Goal: Transaction & Acquisition: Obtain resource

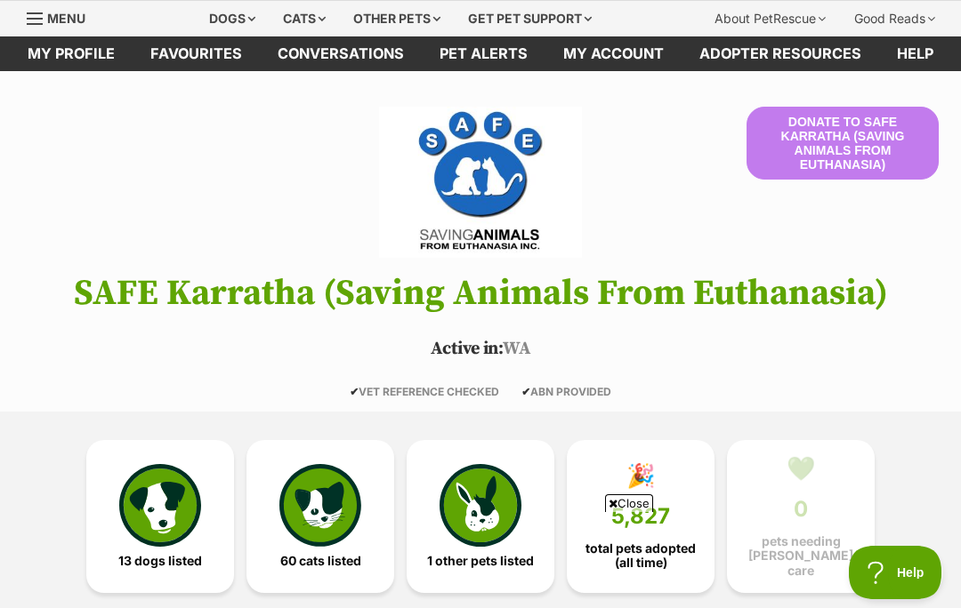
click at [174, 510] on img at bounding box center [160, 505] width 82 height 82
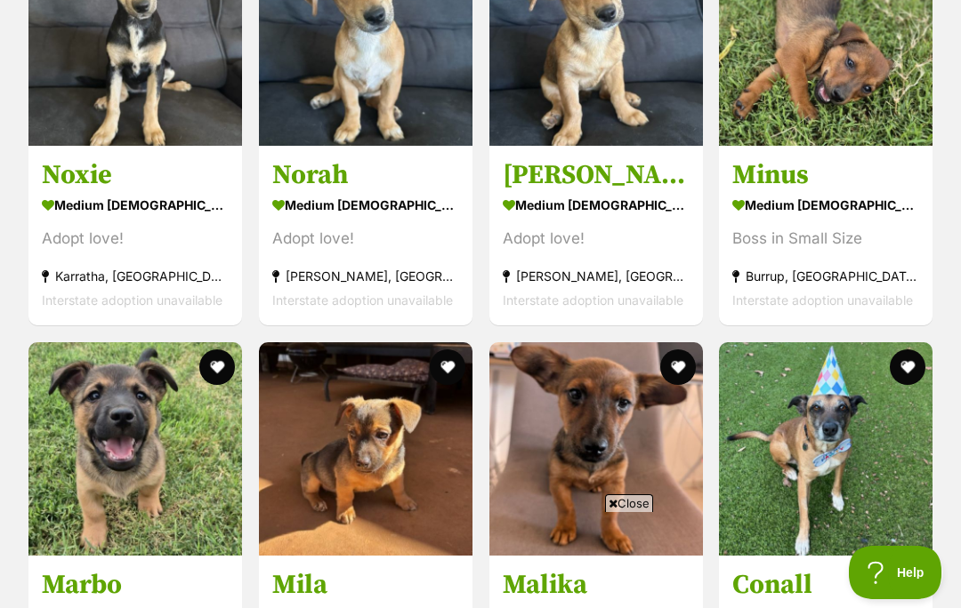
scroll to position [1869, 0]
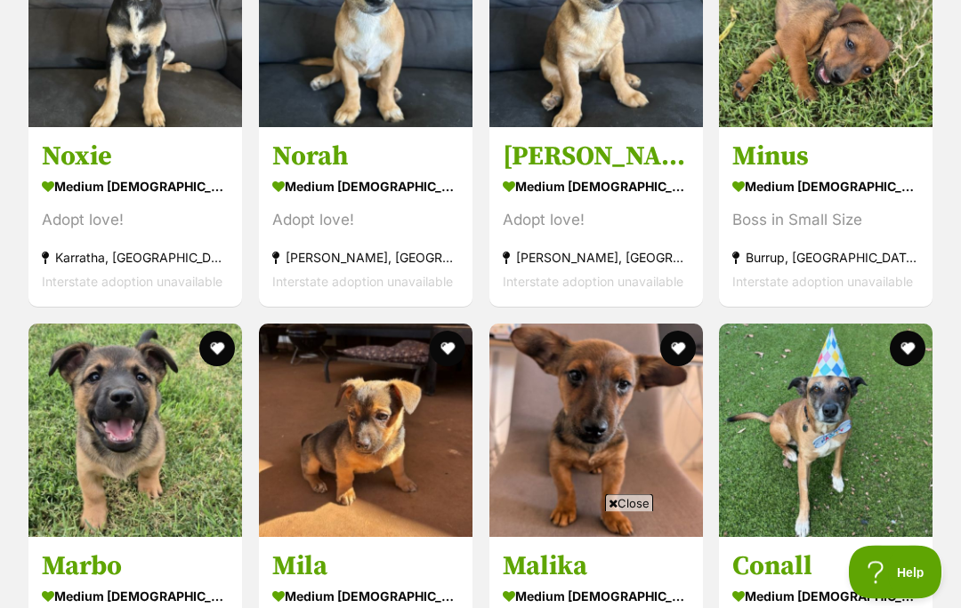
click at [622, 512] on span "Close" at bounding box center [629, 503] width 48 height 18
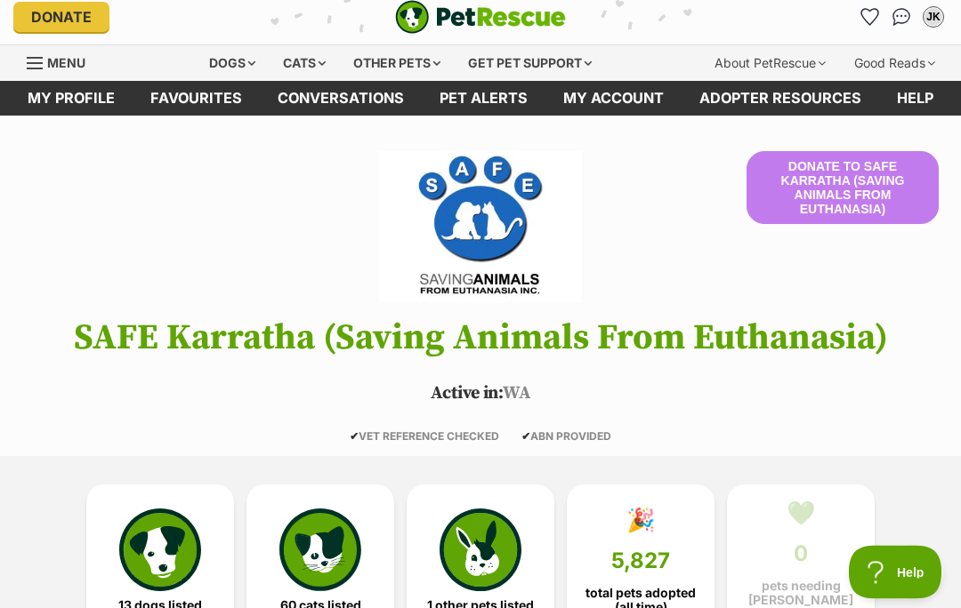
scroll to position [0, 0]
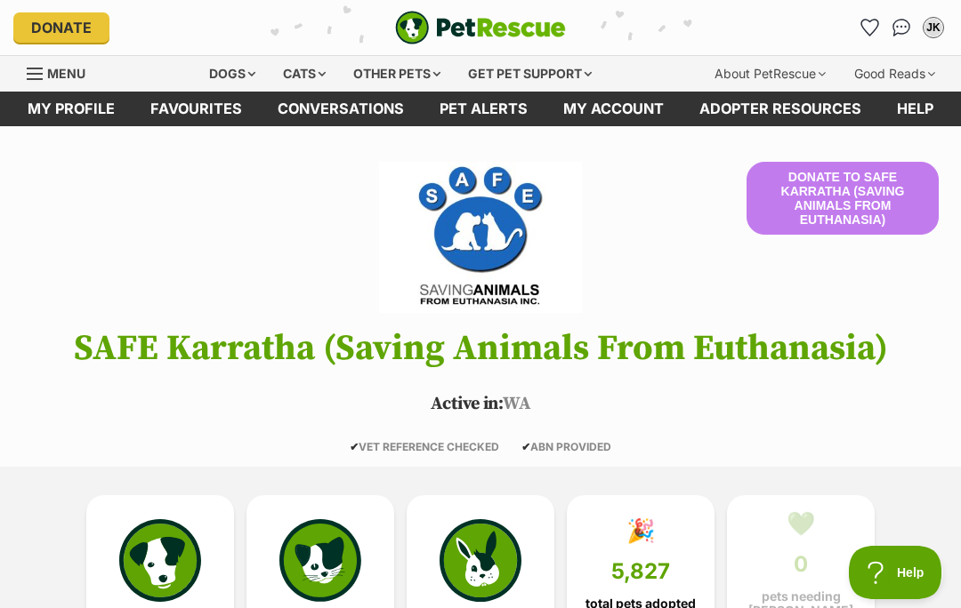
click at [230, 70] on div "Dogs" at bounding box center [232, 74] width 71 height 36
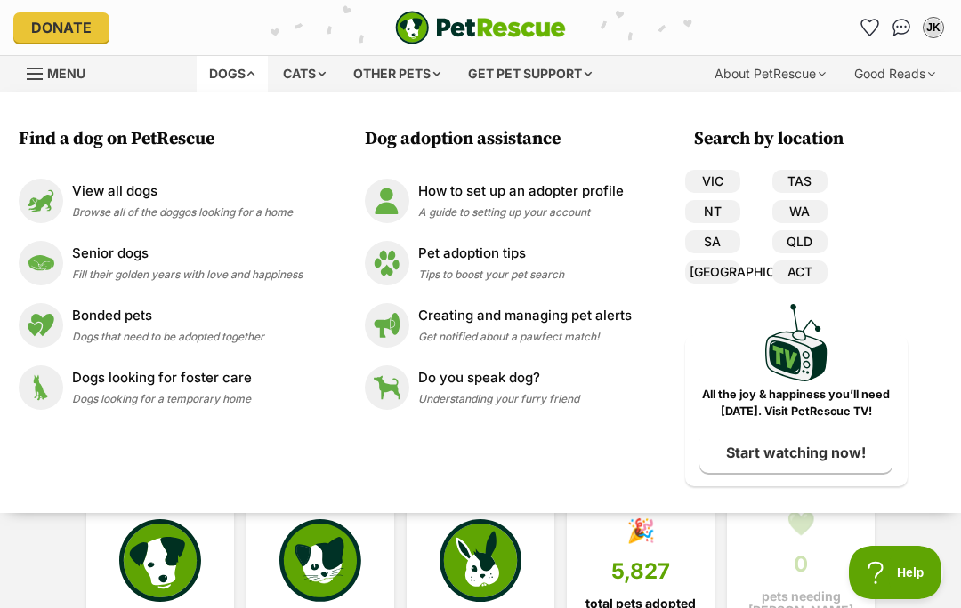
click at [45, 266] on img at bounding box center [41, 263] width 44 height 44
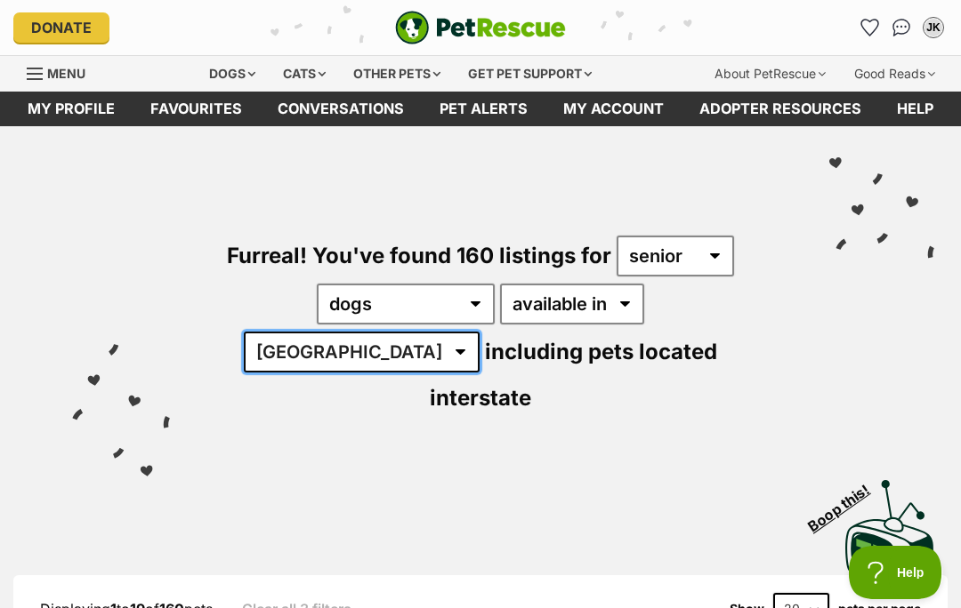
click at [479, 332] on select "Australia ACT NSW NT QLD SA TAS VIC WA" at bounding box center [362, 352] width 236 height 41
select select "WA"
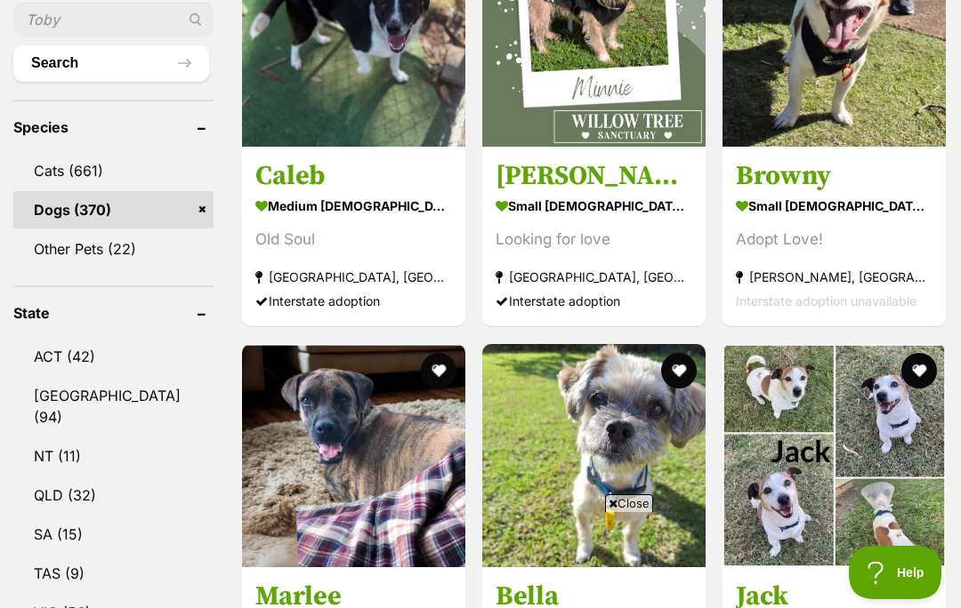
scroll to position [750, 0]
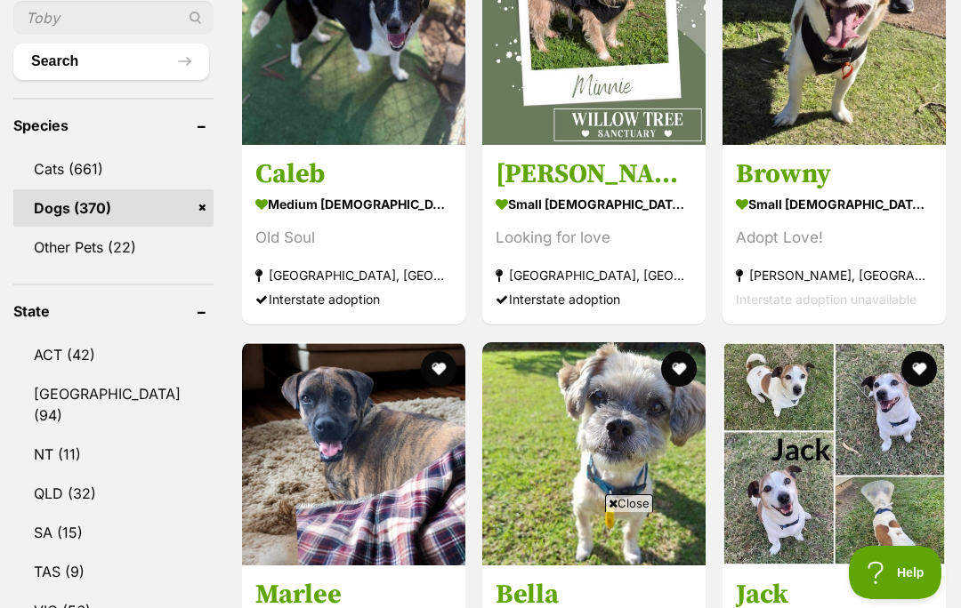
click at [627, 512] on span "Close" at bounding box center [629, 503] width 48 height 18
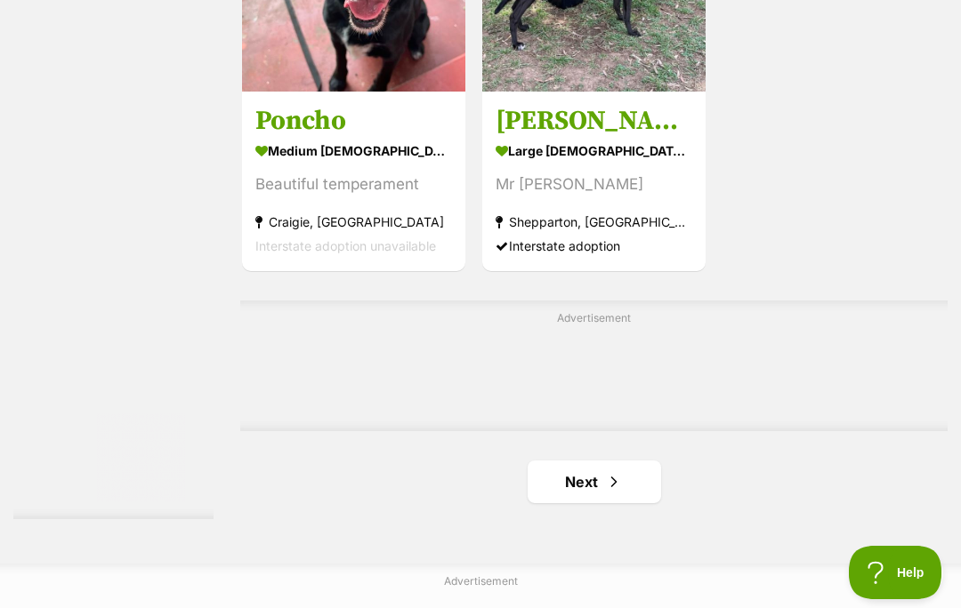
scroll to position [3810, 0]
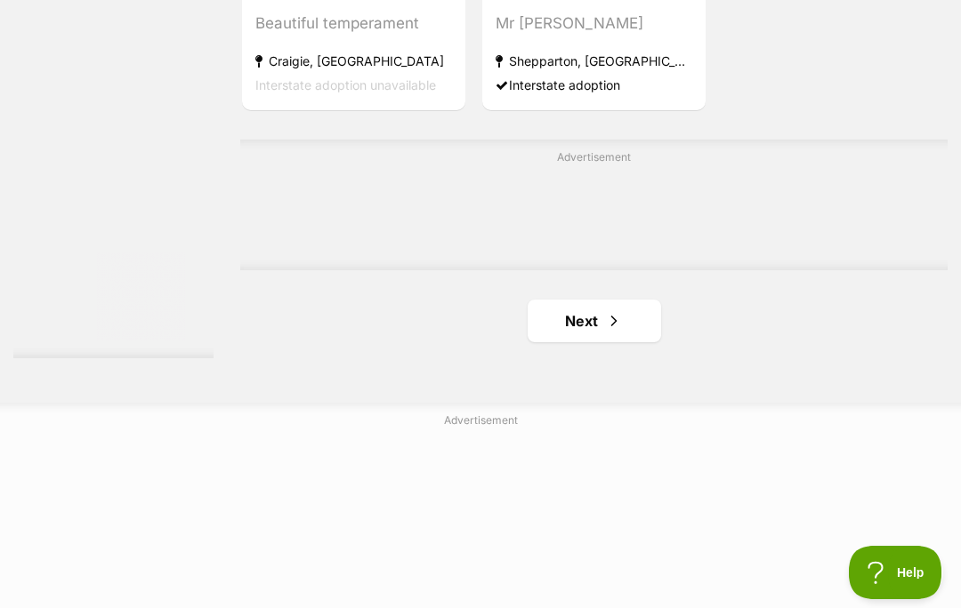
click at [555, 342] on link "Next" at bounding box center [593, 321] width 133 height 43
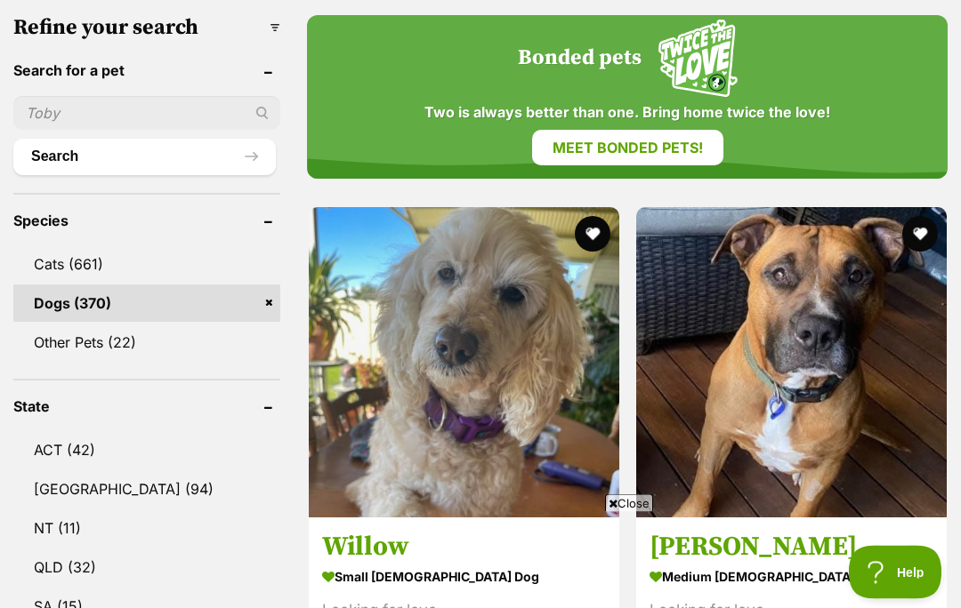
click at [626, 512] on span "Close" at bounding box center [629, 503] width 48 height 18
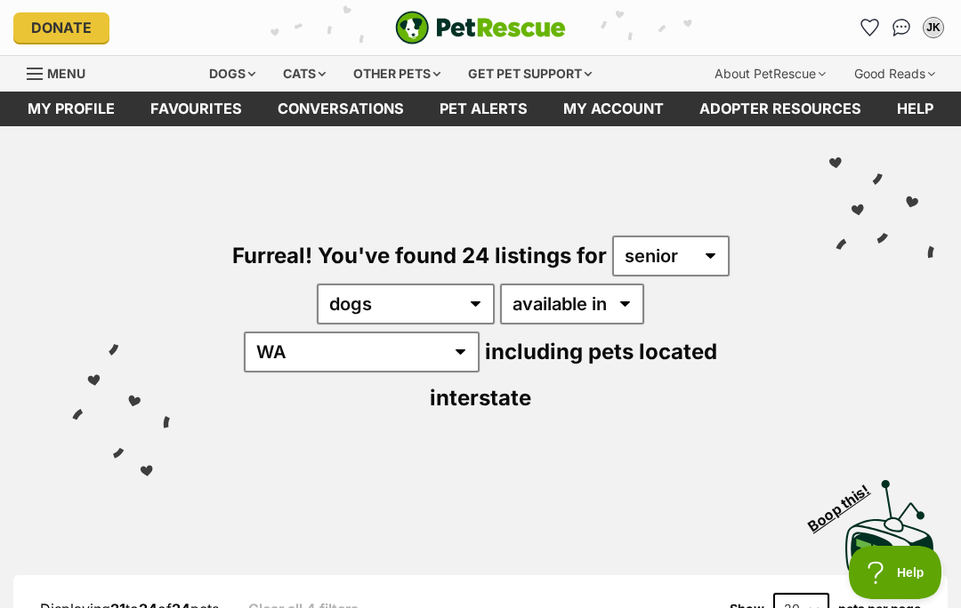
click at [217, 82] on div "Dogs" at bounding box center [232, 74] width 71 height 36
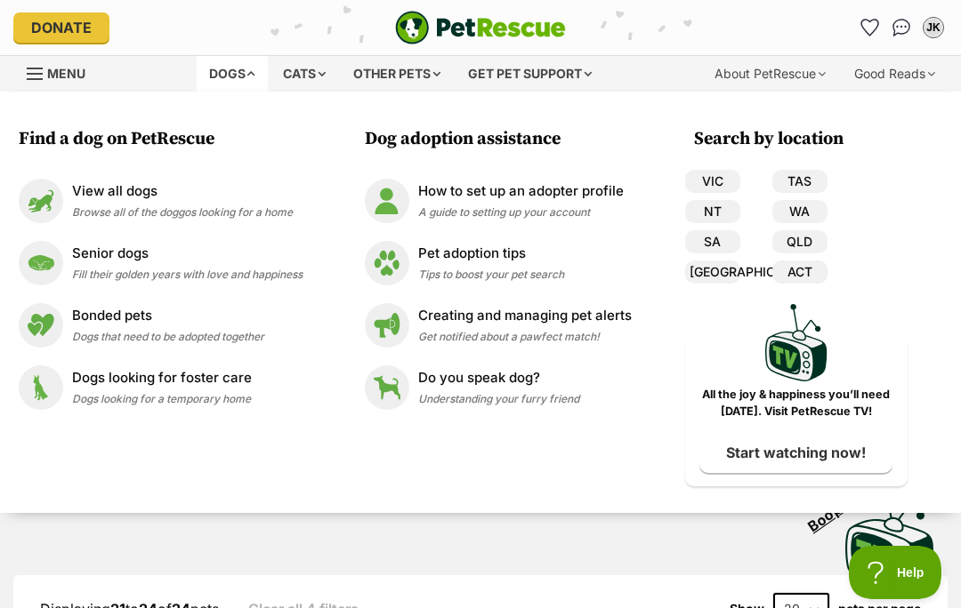
click at [39, 208] on img at bounding box center [41, 201] width 44 height 44
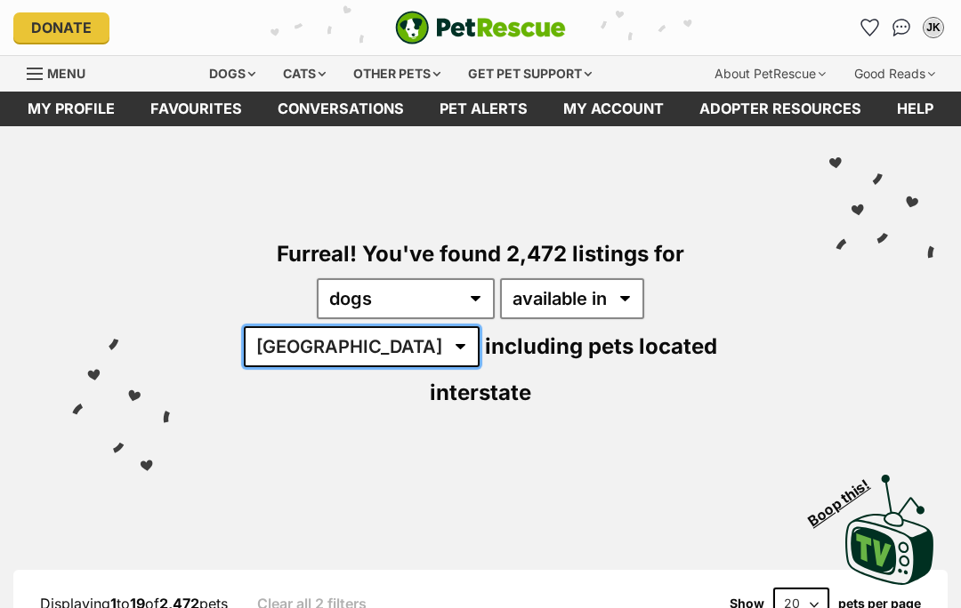
click at [479, 326] on select "Australia ACT NSW NT QLD SA TAS VIC WA" at bounding box center [362, 346] width 236 height 41
select select "WA"
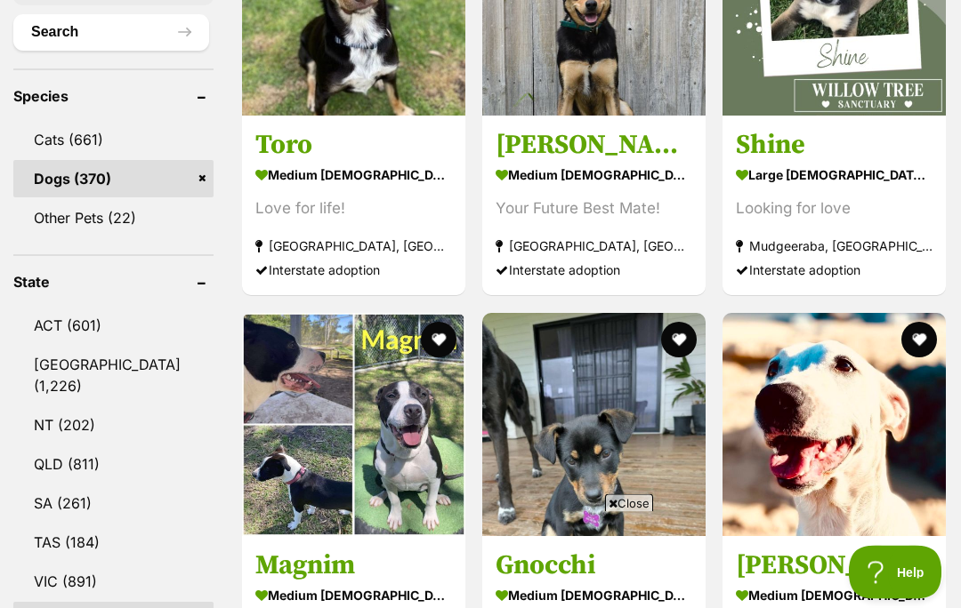
scroll to position [775, 0]
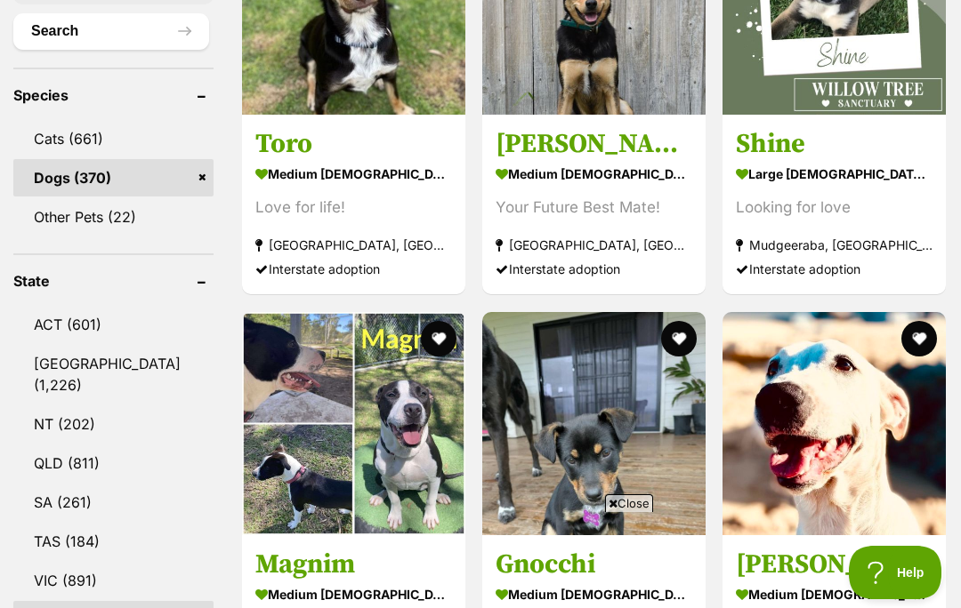
click at [640, 512] on span "Close" at bounding box center [629, 503] width 48 height 18
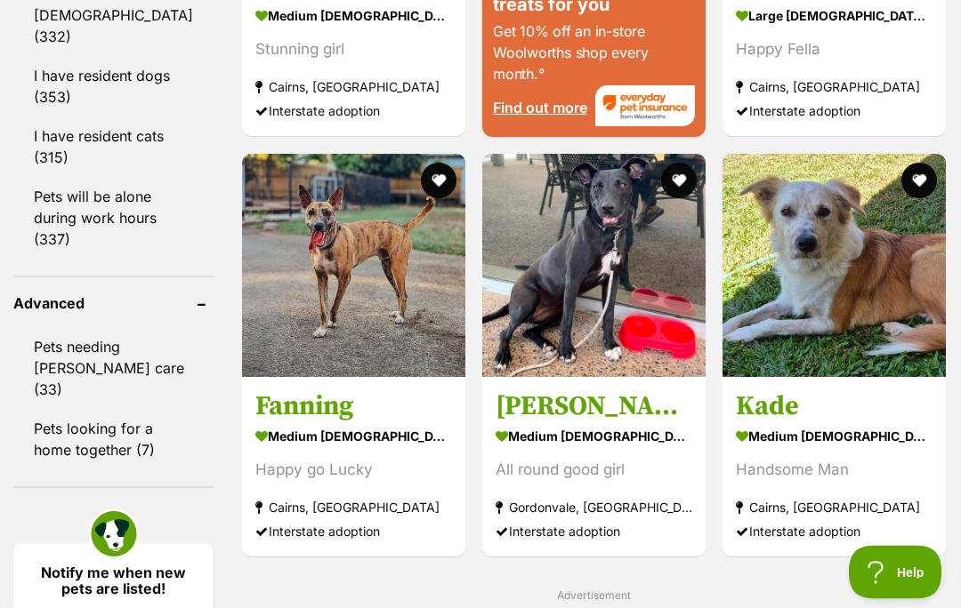
scroll to position [2365, 0]
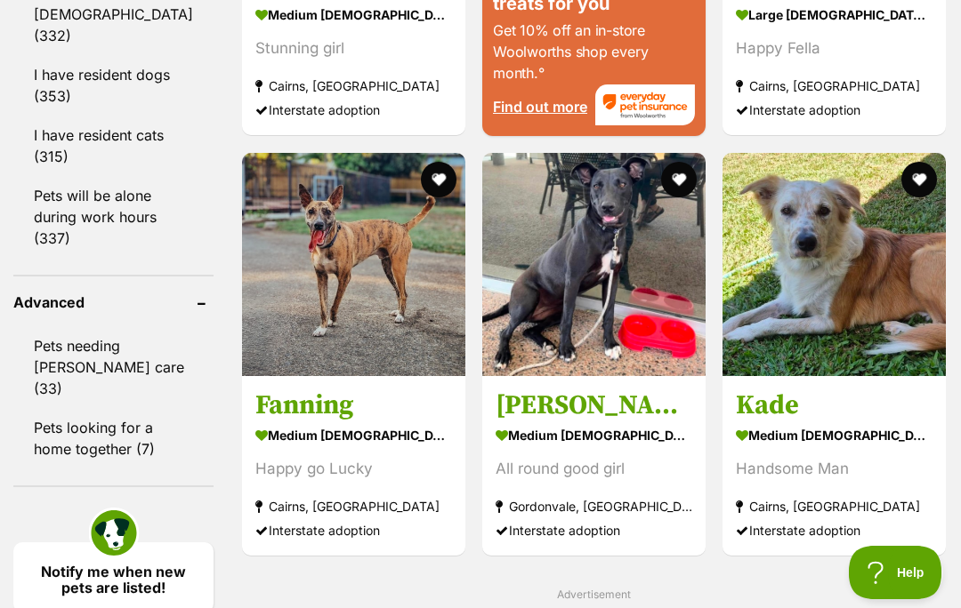
click at [837, 339] on img at bounding box center [833, 264] width 223 height 223
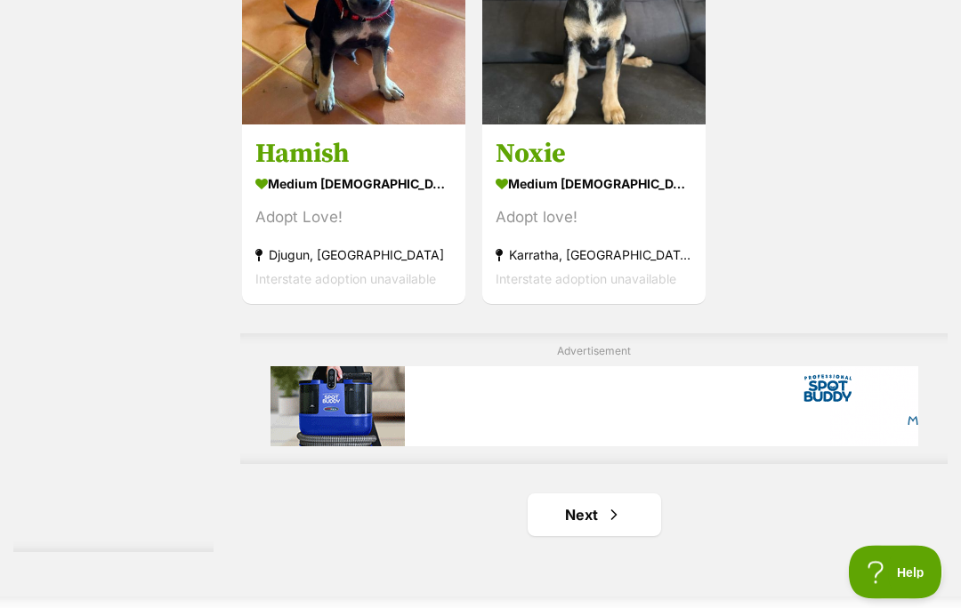
scroll to position [3611, 0]
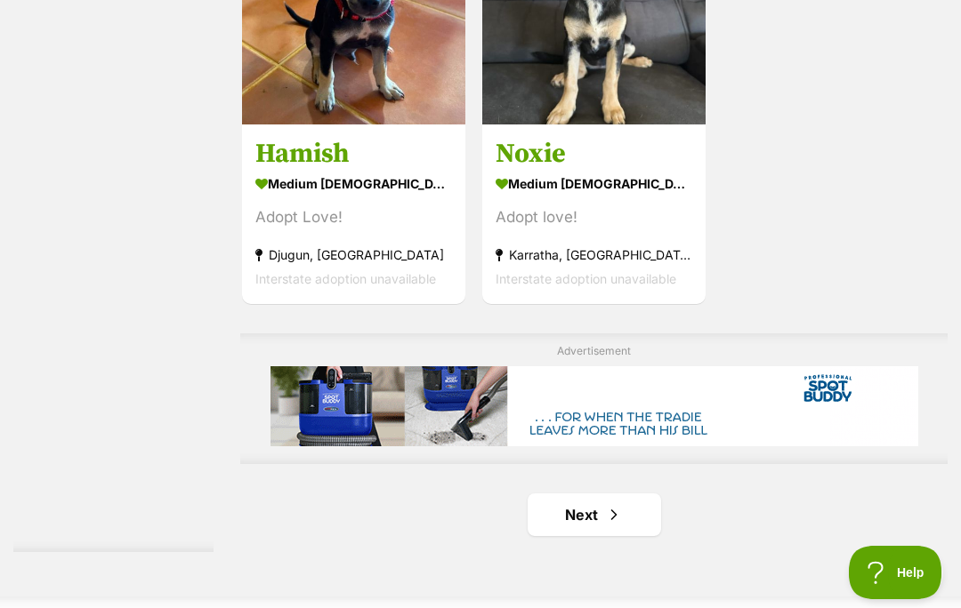
click at [552, 536] on link "Next" at bounding box center [593, 515] width 133 height 43
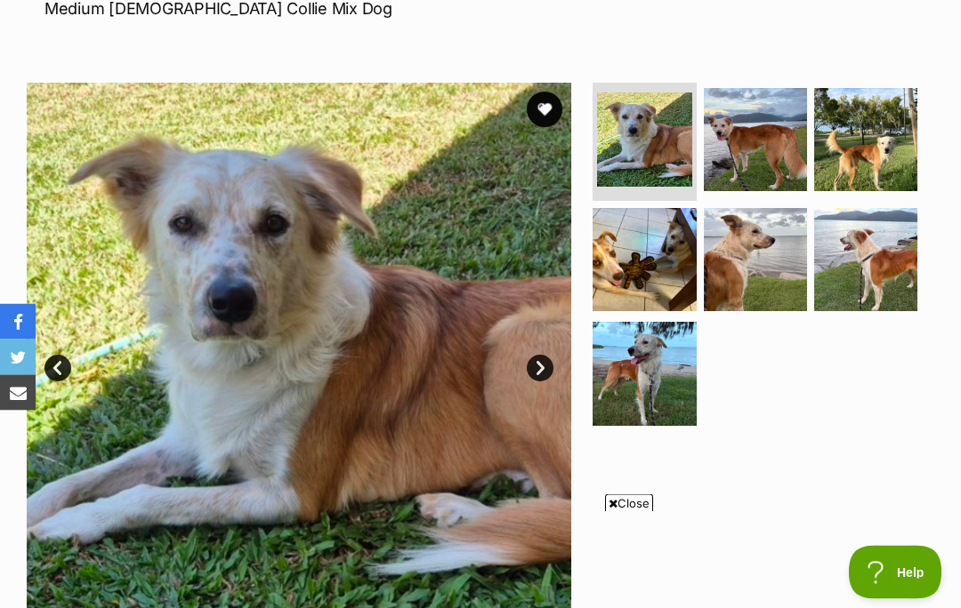
scroll to position [287, 0]
click at [642, 512] on span "Close" at bounding box center [629, 503] width 48 height 18
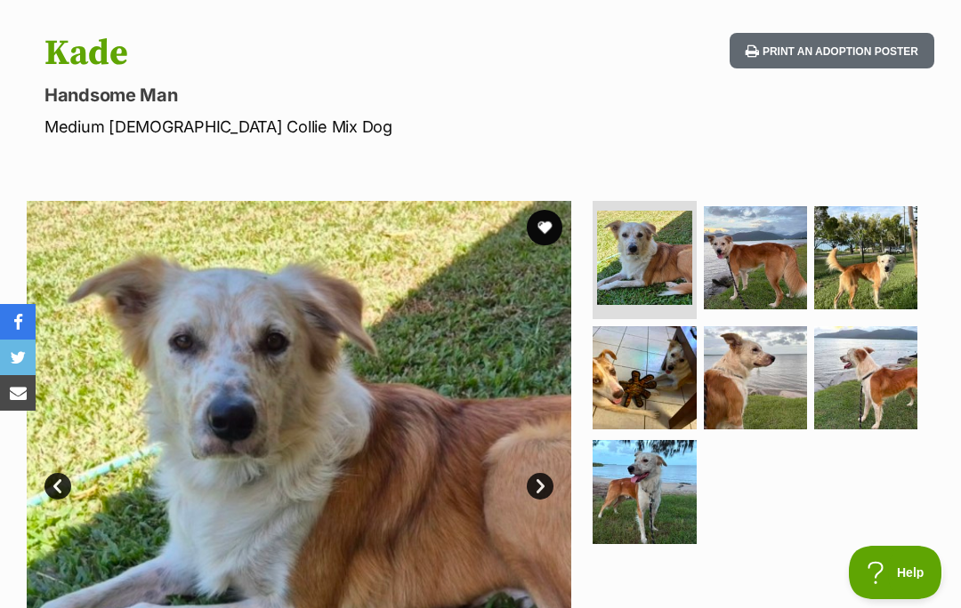
scroll to position [0, 0]
click at [663, 488] on img at bounding box center [643, 491] width 103 height 103
